Goal: Task Accomplishment & Management: Manage account settings

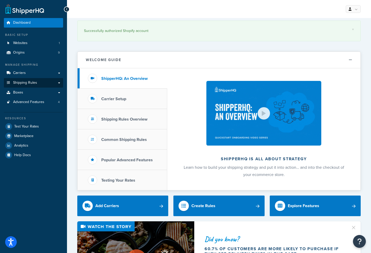
click at [34, 82] on span "Shipping Rules" at bounding box center [25, 83] width 24 height 4
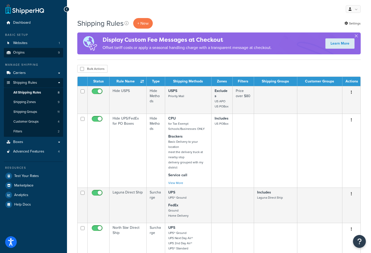
click at [25, 54] on link "Origins 9" at bounding box center [33, 53] width 59 height 10
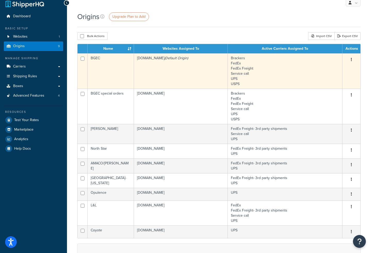
scroll to position [7, 0]
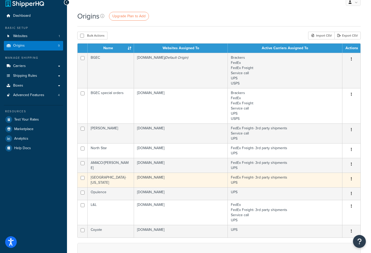
click at [122, 180] on td "[GEOGRAPHIC_DATA]-[US_STATE]" at bounding box center [111, 180] width 46 height 15
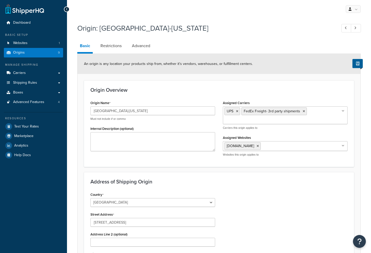
select select "5"
click at [122, 180] on h3 "Address of Shipping Origin" at bounding box center [218, 182] width 257 height 6
drag, startPoint x: 123, startPoint y: 110, endPoint x: 78, endPoint y: 110, distance: 45.1
